Goal: Transaction & Acquisition: Purchase product/service

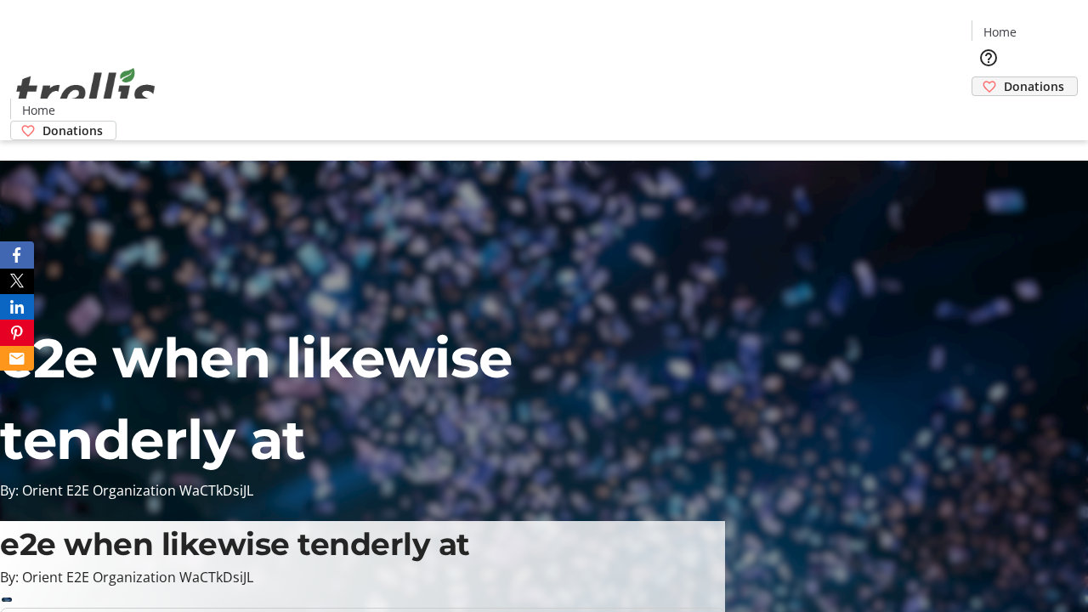
click at [1004, 77] on span "Donations" at bounding box center [1034, 86] width 60 height 18
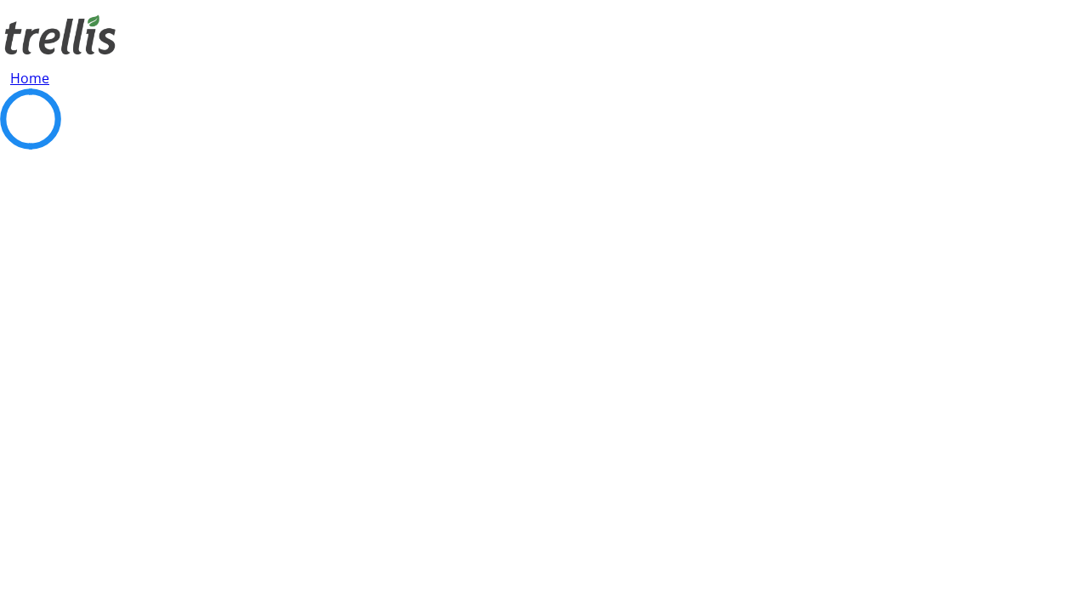
select select "CA"
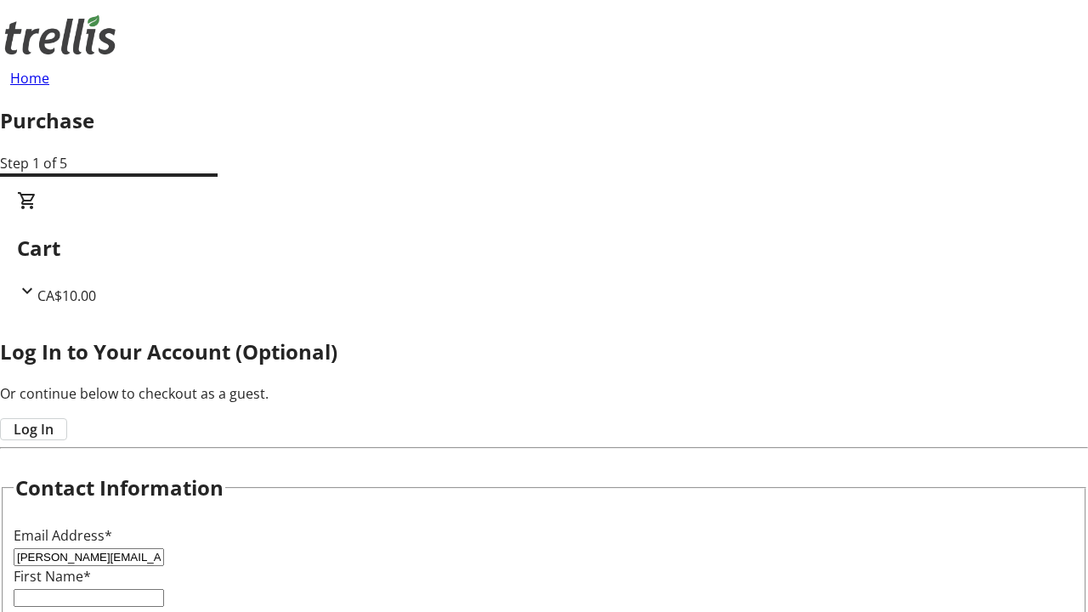
type input "[PERSON_NAME][EMAIL_ADDRESS][DOMAIN_NAME]"
type input "[PERSON_NAME]"
type input "[STREET_ADDRESS][PERSON_NAME]"
type input "Kelowna"
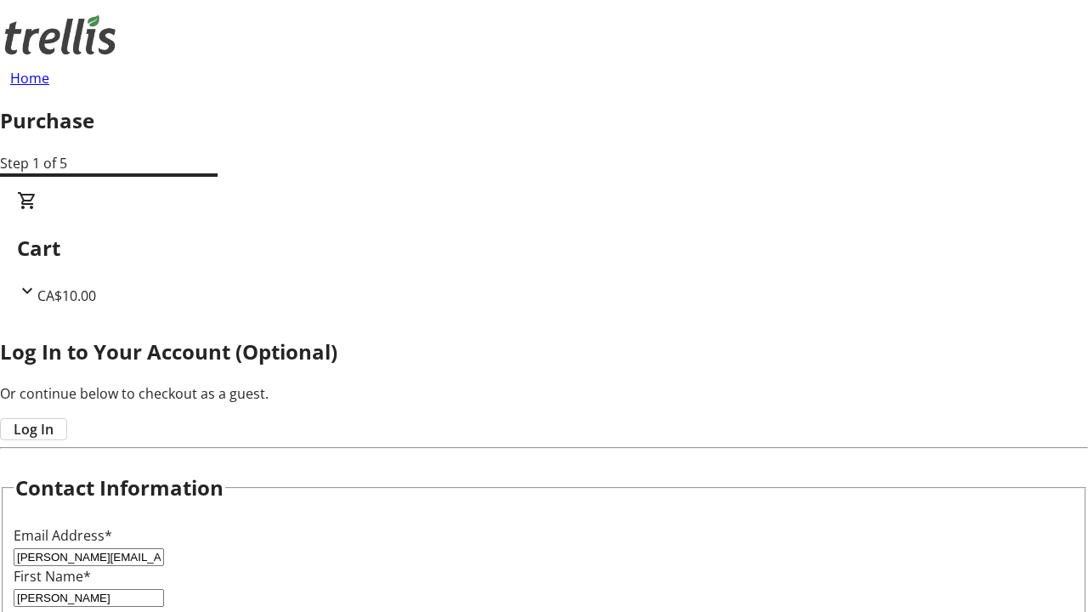
select select "BC"
type input "Kelowna"
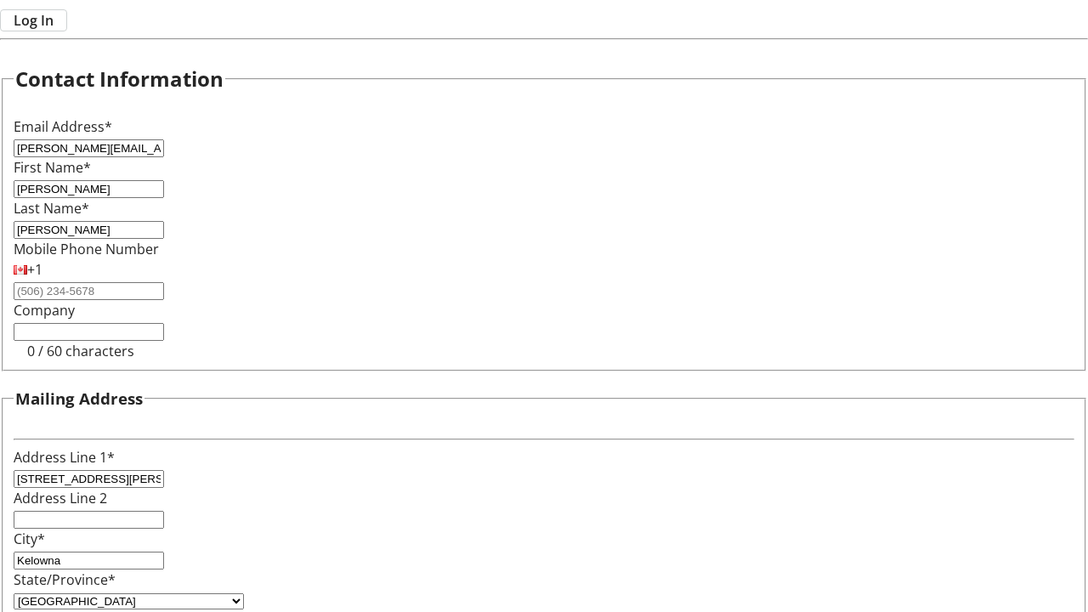
type input "V1Y 0C2"
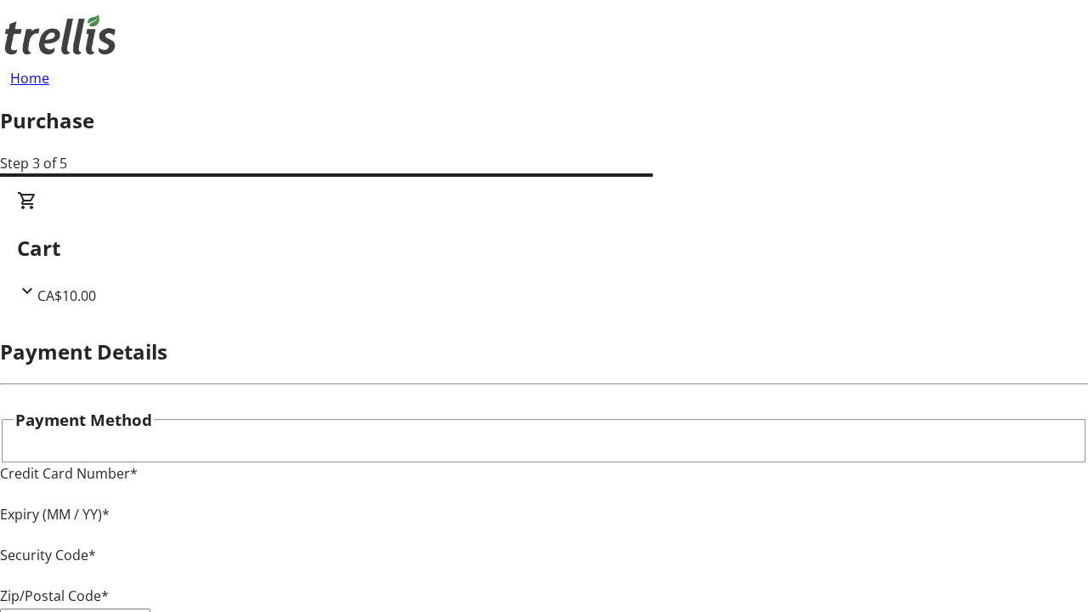
type input "V1Y 0C2"
